Goal: Transaction & Acquisition: Register for event/course

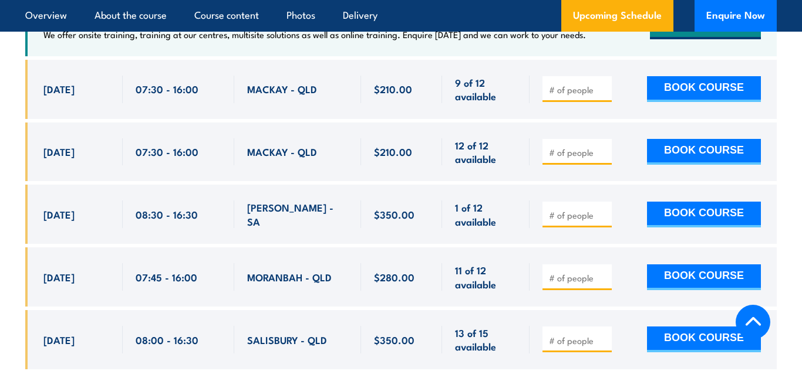
scroll to position [1971, 0]
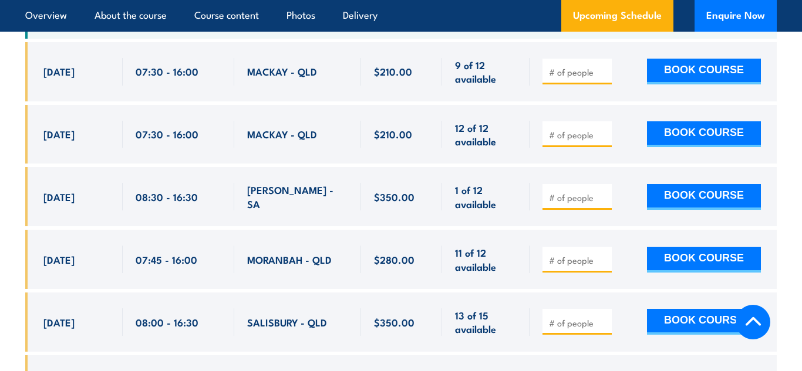
click at [566, 127] on div at bounding box center [576, 134] width 69 height 26
click at [565, 129] on input "number" at bounding box center [578, 135] width 59 height 12
type input "1"
click at [699, 121] on button "BOOK COURSE" at bounding box center [704, 134] width 114 height 26
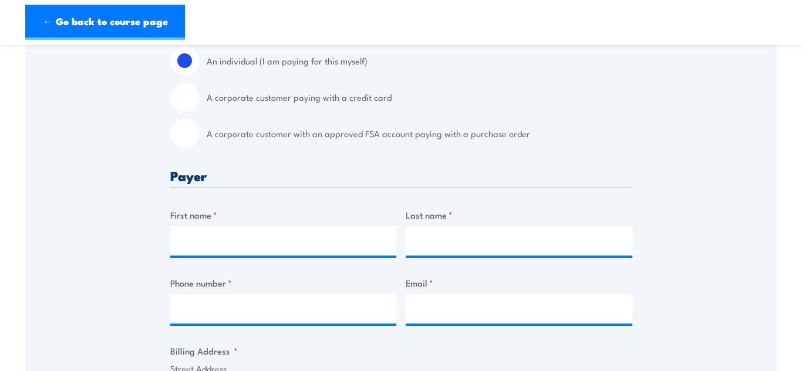
scroll to position [337, 0]
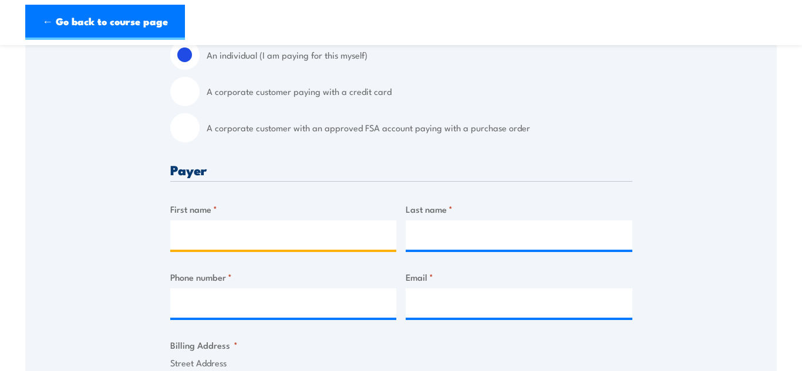
click at [296, 250] on input "First name *" at bounding box center [283, 235] width 227 height 29
click at [190, 244] on input "bianca" at bounding box center [283, 235] width 227 height 29
type input "[PERSON_NAME]"
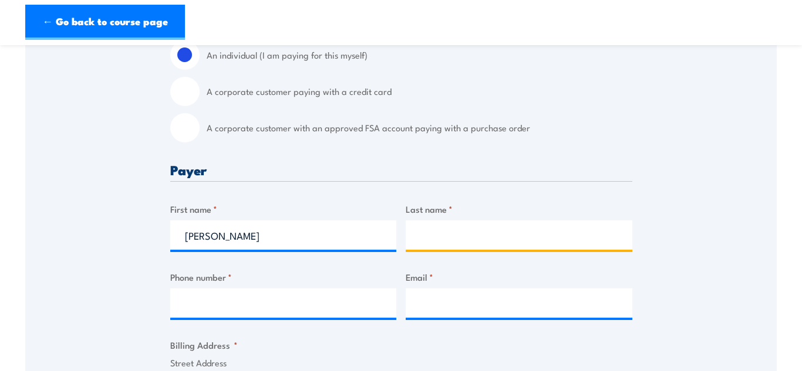
click at [450, 240] on input "Last name *" at bounding box center [518, 235] width 227 height 29
type input "[EMAIL_ADDRESS][DOMAIN_NAME]"
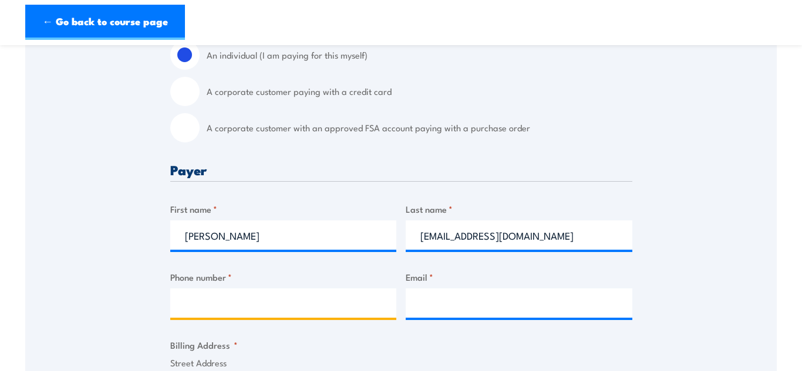
click at [345, 313] on input "Phone number *" at bounding box center [283, 303] width 227 height 29
type input "0435182459"
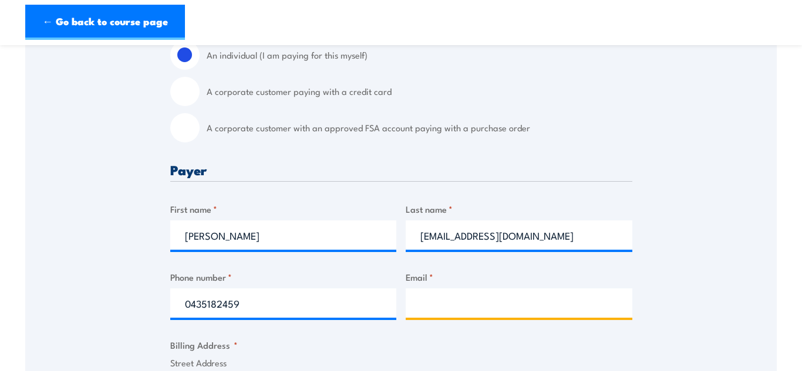
click at [471, 308] on input "Email *" at bounding box center [518, 303] width 227 height 29
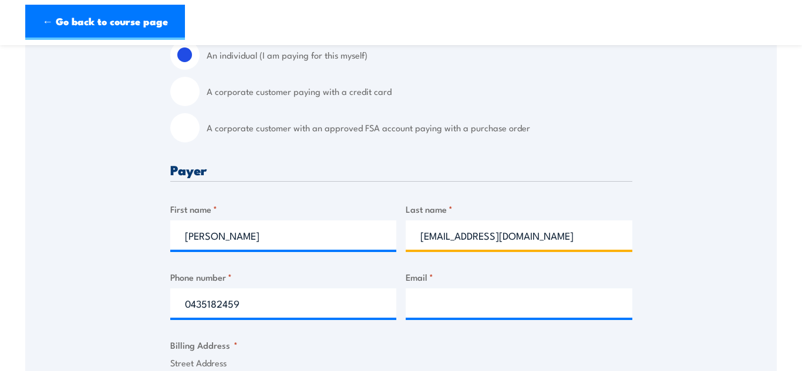
click at [556, 245] on input "[EMAIL_ADDRESS][DOMAIN_NAME]" at bounding box center [518, 235] width 227 height 29
type input "[PERSON_NAME]"
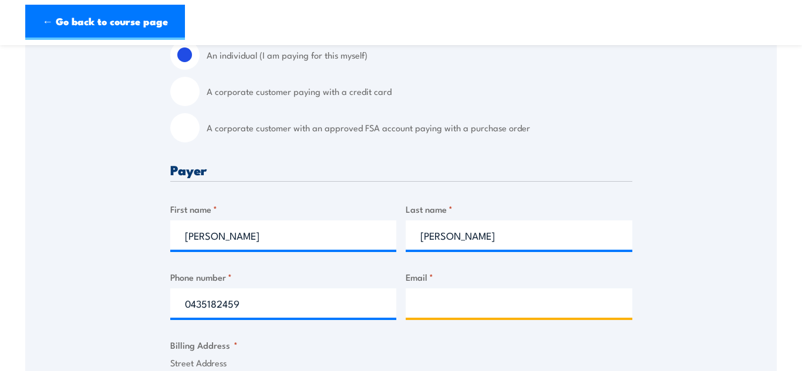
click at [532, 306] on input "Email *" at bounding box center [518, 303] width 227 height 29
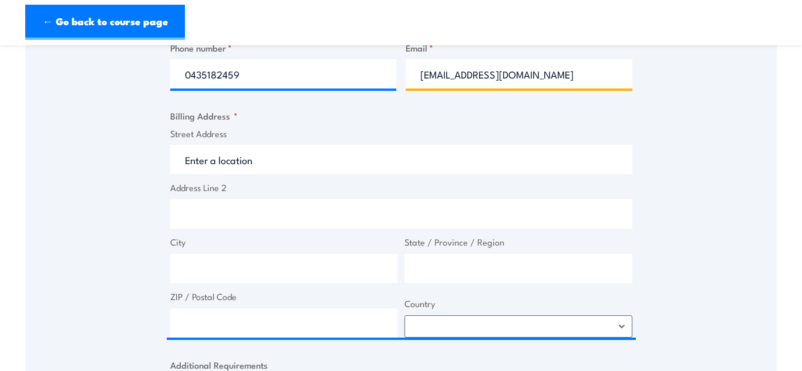
scroll to position [569, 0]
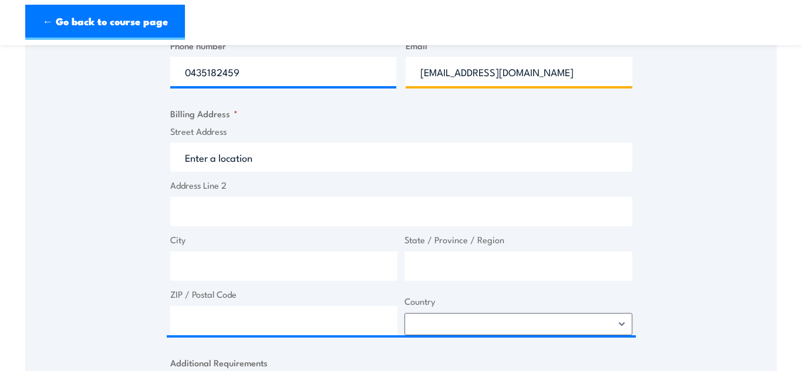
type input "[EMAIL_ADDRESS][DOMAIN_NAME]"
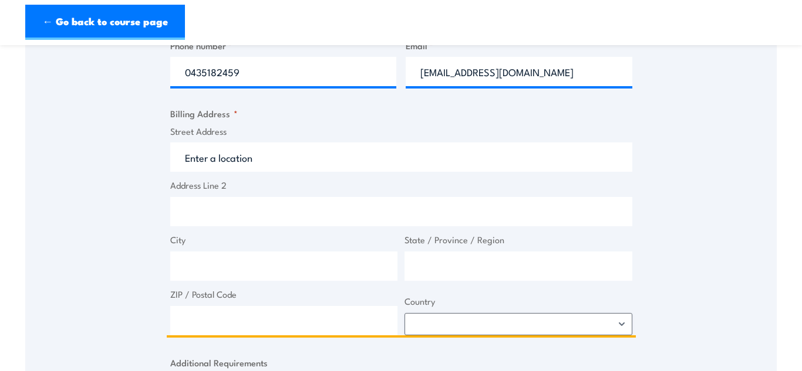
click at [417, 154] on input "Street Address" at bounding box center [401, 157] width 462 height 29
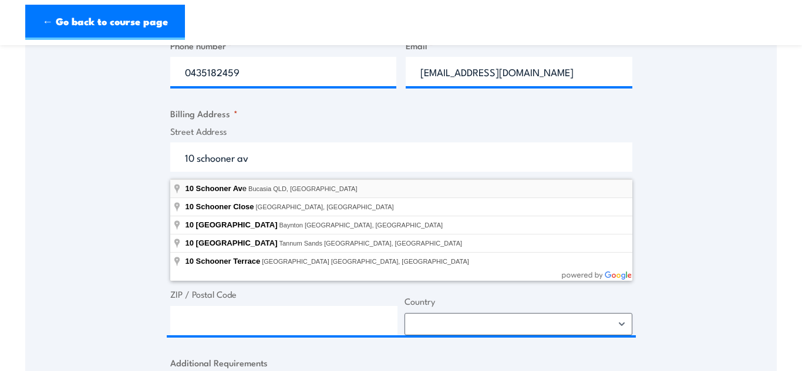
type input "[STREET_ADDRESS]"
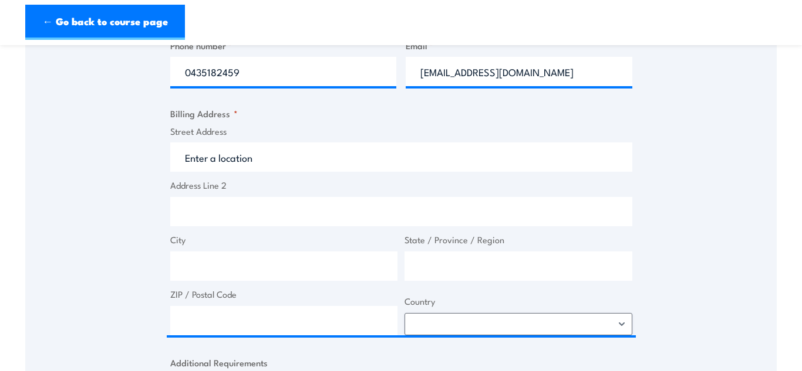
type input "[STREET_ADDRESS]"
type input "Bucasia"
type input "[GEOGRAPHIC_DATA]"
type input "4750"
select select "[GEOGRAPHIC_DATA]"
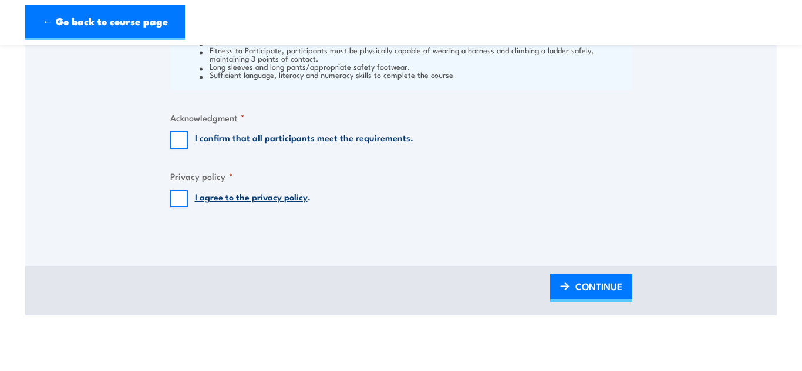
scroll to position [1037, 0]
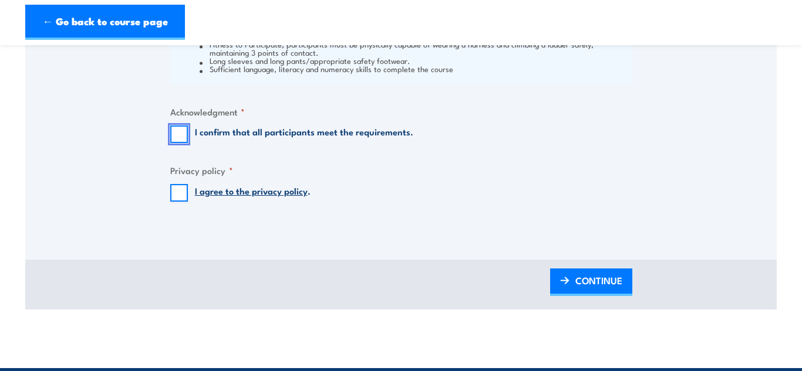
click at [173, 143] on input "I confirm that all participants meet the requirements." at bounding box center [179, 135] width 18 height 18
checkbox input "true"
click at [182, 202] on input "I agree to the privacy policy ." at bounding box center [179, 193] width 18 height 18
checkbox input "true"
click at [594, 290] on span "CONTINUE" at bounding box center [598, 280] width 47 height 31
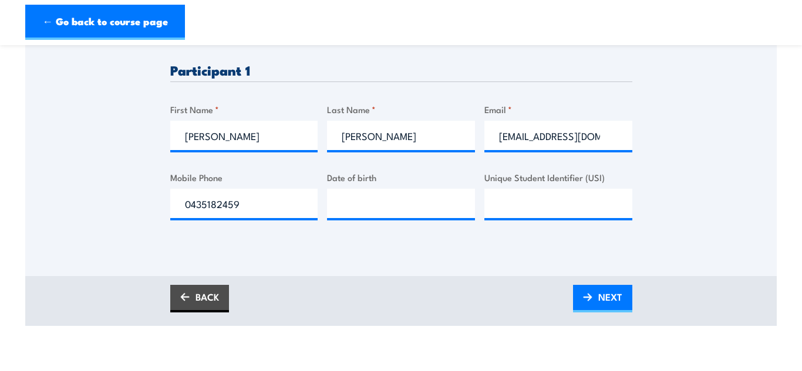
scroll to position [334, 0]
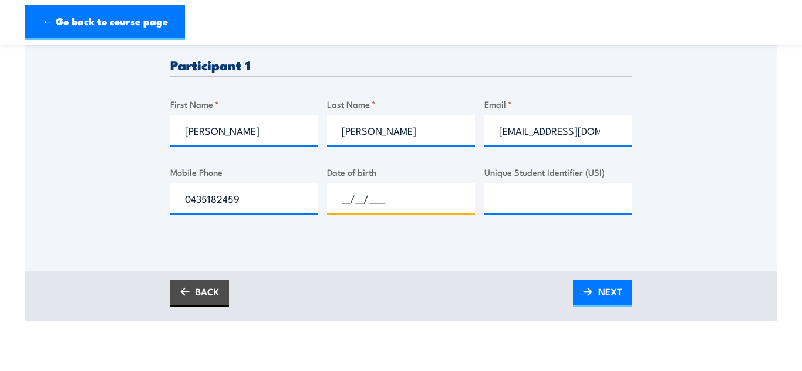
click at [412, 213] on input "__/__/____" at bounding box center [401, 198] width 148 height 29
type input "[DATE]"
click at [528, 209] on input "Unique Student Identifier (USI)" at bounding box center [558, 198] width 148 height 29
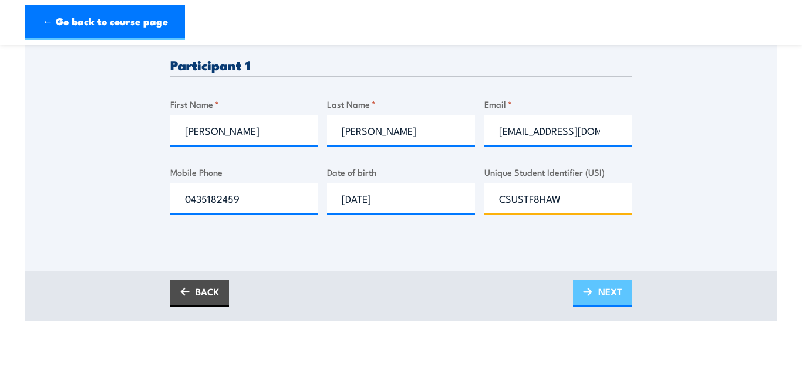
type input "CSUSTF8HAW"
click at [617, 307] on span "NEXT" at bounding box center [610, 291] width 24 height 31
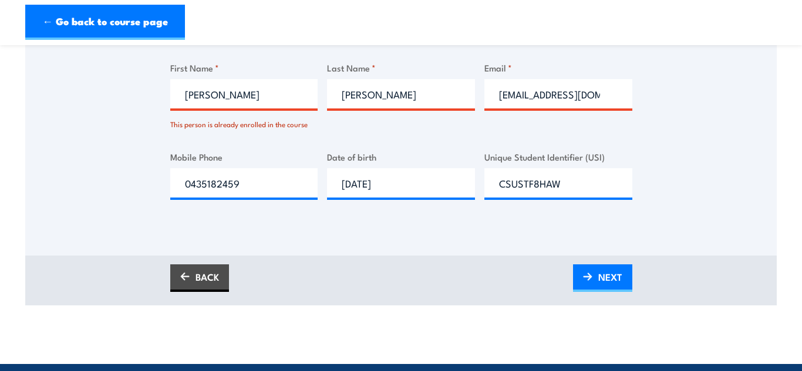
scroll to position [421, 0]
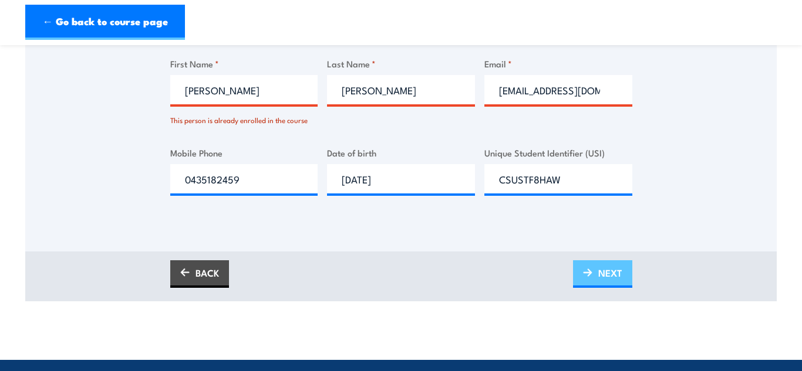
click at [598, 289] on span "NEXT" at bounding box center [610, 273] width 24 height 31
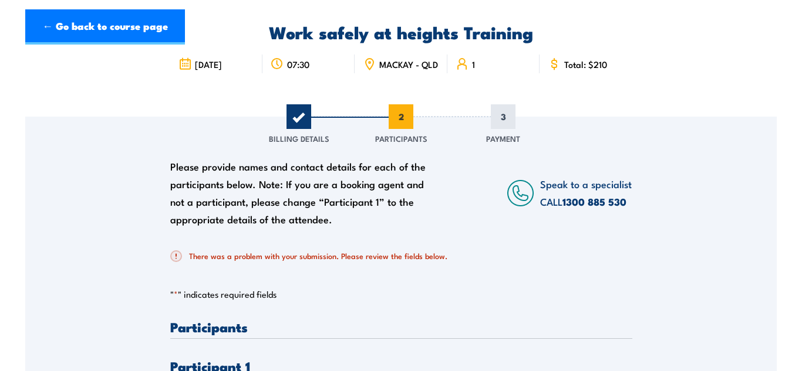
scroll to position [0, 0]
